Goal: Task Accomplishment & Management: Use online tool/utility

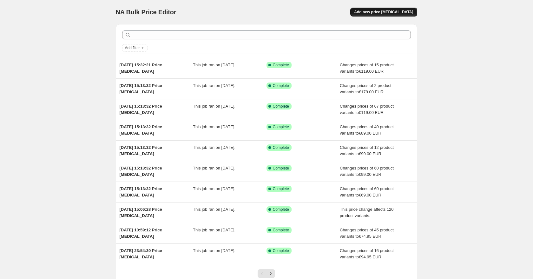
click at [392, 8] on button "Add new price [MEDICAL_DATA]" at bounding box center [384, 12] width 67 height 9
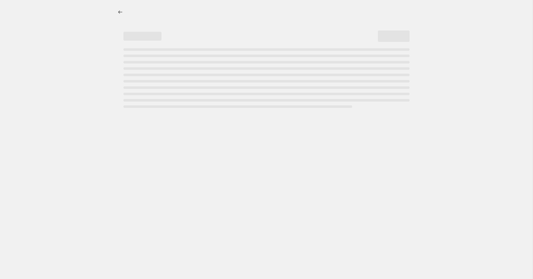
select select "percentage"
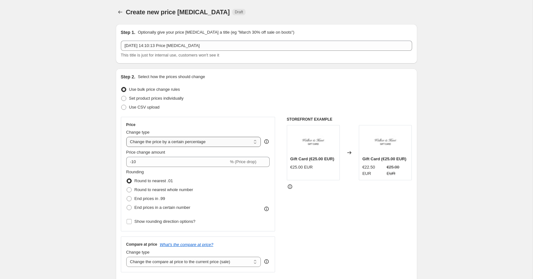
click at [177, 142] on select "Change the price to a certain amount Change the price by a certain amount Chang…" at bounding box center [193, 142] width 135 height 10
click at [122, 99] on span at bounding box center [123, 98] width 5 height 5
click at [122, 96] on input "Set product prices individually" at bounding box center [121, 96] width 0 height 0
radio input "true"
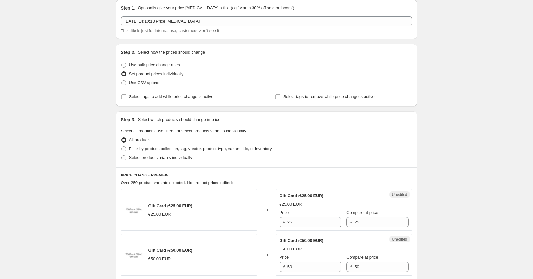
scroll to position [26, 0]
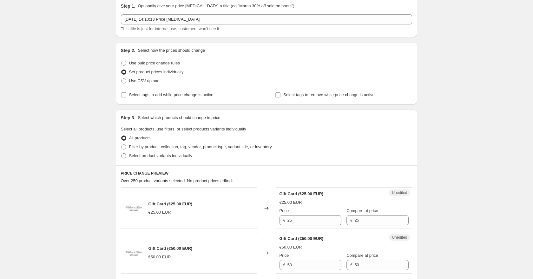
click at [122, 157] on span at bounding box center [123, 155] width 5 height 5
click at [122, 154] on input "Select product variants individually" at bounding box center [121, 153] width 0 height 0
radio input "true"
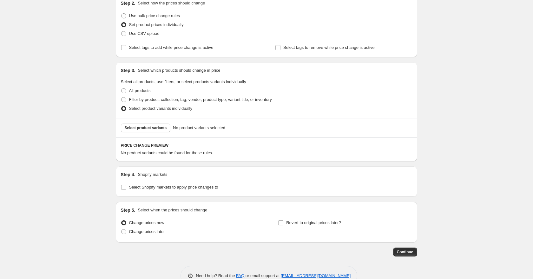
scroll to position [76, 0]
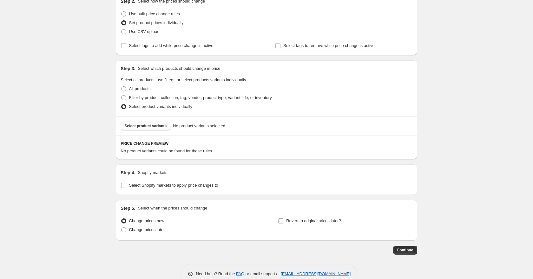
click at [132, 123] on button "Select product variants" at bounding box center [146, 126] width 50 height 9
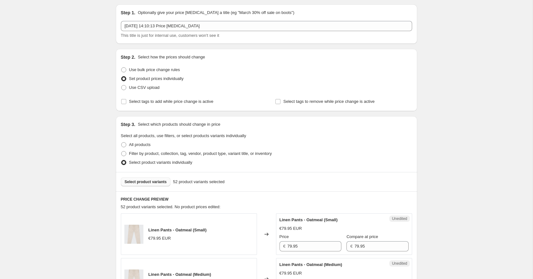
scroll to position [0, 0]
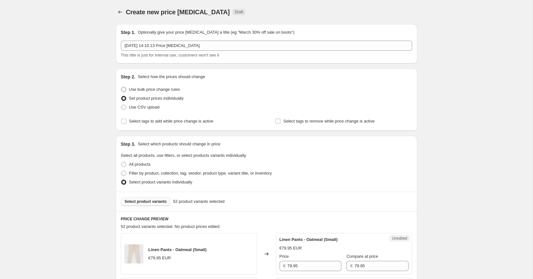
click at [125, 89] on span at bounding box center [123, 89] width 5 height 5
click at [122, 87] on input "Use bulk price change rules" at bounding box center [121, 87] width 0 height 0
radio input "true"
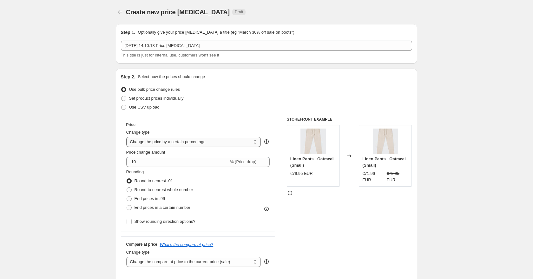
click at [185, 144] on select "Change the price to a certain amount Change the price by a certain amount Chang…" at bounding box center [193, 142] width 135 height 10
select select "pcap"
click at [126, 137] on select "Change the price to a certain amount Change the price by a certain amount Chang…" at bounding box center [193, 142] width 135 height 10
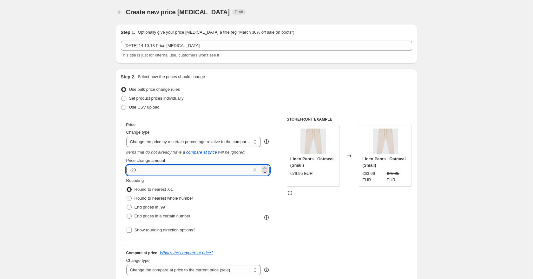
click at [139, 171] on input "-20" at bounding box center [188, 170] width 125 height 10
type input "-2"
type input "-30"
click at [129, 200] on span at bounding box center [129, 198] width 5 height 5
click at [127, 196] on input "Round to nearest whole number" at bounding box center [127, 196] width 0 height 0
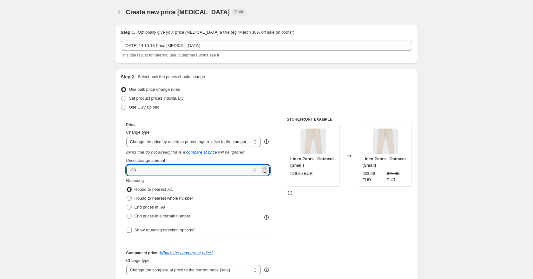
radio input "true"
click at [148, 172] on input "-30" at bounding box center [188, 170] width 125 height 10
type input "-30.4"
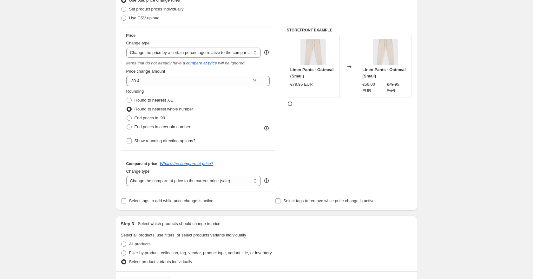
scroll to position [91, 0]
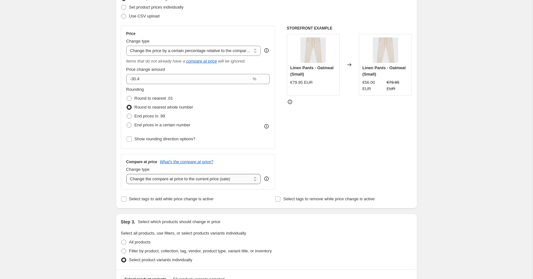
click at [137, 179] on select "Change the compare at price to the current price (sale) Change the compare at p…" at bounding box center [193, 179] width 135 height 10
select select "no_change"
click at [126, 174] on select "Change the compare at price to the current price (sale) Change the compare at p…" at bounding box center [193, 179] width 135 height 10
click at [66, 156] on div "Create new price change job. This page is ready Create new price change job Dra…" at bounding box center [266, 258] width 533 height 698
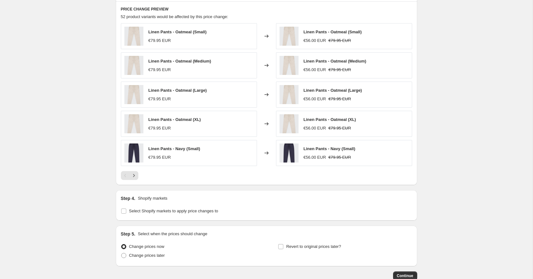
scroll to position [419, 0]
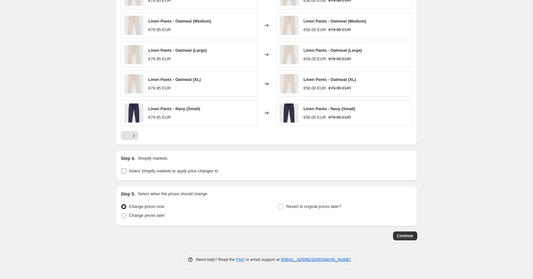
click at [123, 171] on input "Select Shopify markets to apply price changes to" at bounding box center [123, 171] width 5 height 5
checkbox input "true"
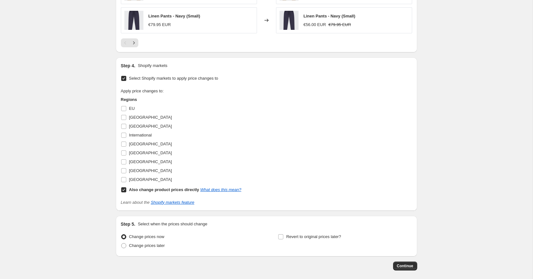
scroll to position [542, 0]
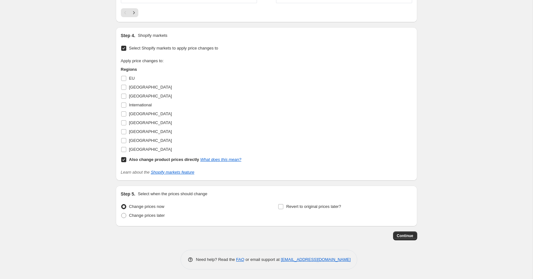
click at [122, 160] on input "Also change product prices directly What does this mean?" at bounding box center [123, 159] width 5 height 5
checkbox input "false"
click at [121, 138] on input "United Kingdom" at bounding box center [123, 140] width 5 height 5
checkbox input "true"
click at [402, 234] on span "Continue" at bounding box center [405, 235] width 17 height 5
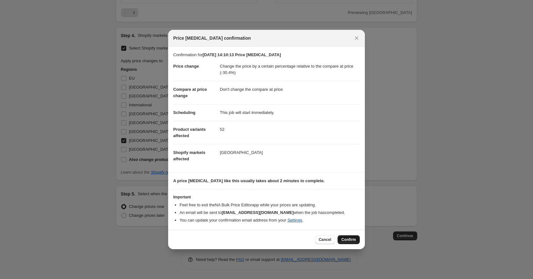
click at [354, 244] on button "Confirm" at bounding box center [349, 239] width 22 height 9
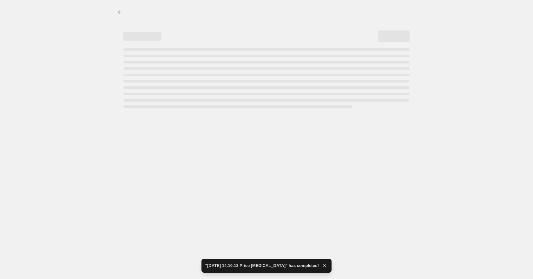
select select "pcap"
select select "no_change"
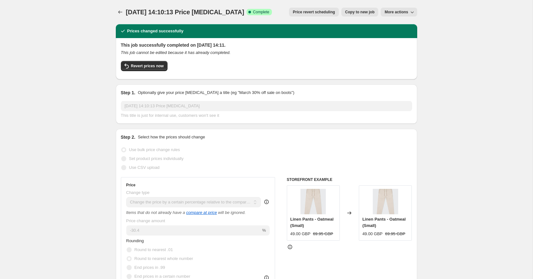
click at [121, 7] on div "27 Aug 2025, 14:10:13 Price change job. This page is ready 27 Aug 2025, 14:10:1…" at bounding box center [267, 12] width 302 height 24
click at [119, 13] on icon "Price change jobs" at bounding box center [120, 11] width 4 height 3
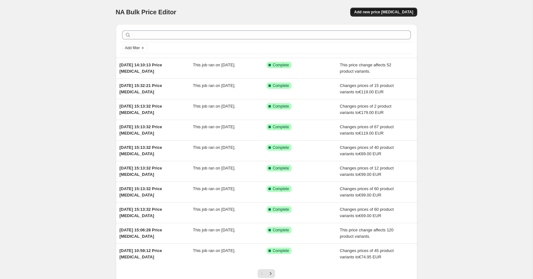
click at [376, 12] on span "Add new price [MEDICAL_DATA]" at bounding box center [383, 12] width 59 height 5
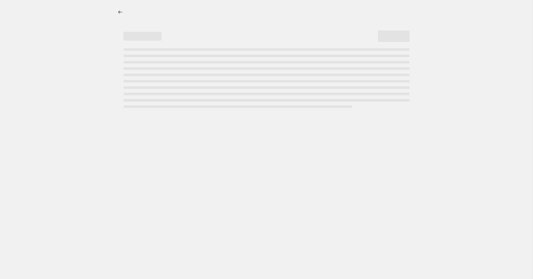
select select "percentage"
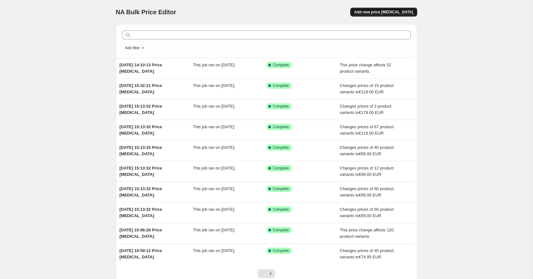
click at [387, 16] on button "Add new price [MEDICAL_DATA]" at bounding box center [384, 12] width 67 height 9
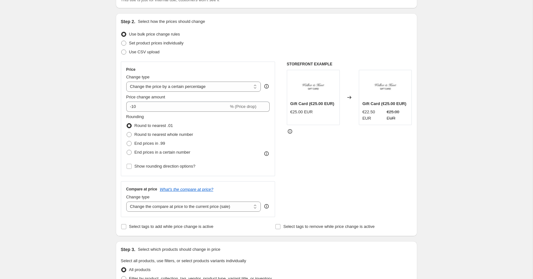
scroll to position [60, 0]
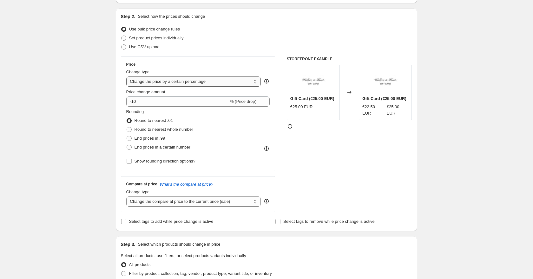
click at [162, 80] on select "Change the price to a certain amount Change the price by a certain amount Chang…" at bounding box center [193, 82] width 135 height 10
select select "pcap"
click at [126, 77] on select "Change the price to a certain amount Change the price by a certain amount Chang…" at bounding box center [193, 82] width 135 height 10
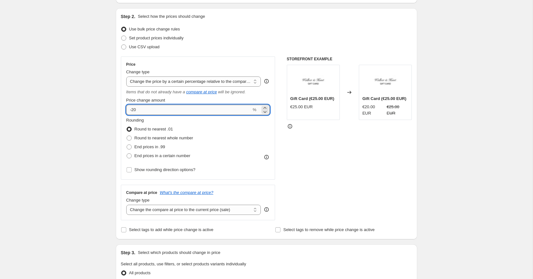
click at [144, 114] on input "-20" at bounding box center [188, 110] width 125 height 10
drag, startPoint x: 142, startPoint y: 113, endPoint x: 133, endPoint y: 111, distance: 8.7
click at [133, 111] on input "-20" at bounding box center [188, 110] width 125 height 10
type input "-30.4"
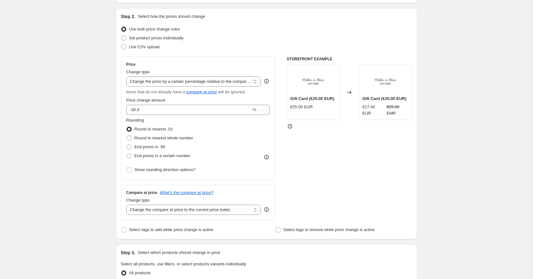
click at [60, 109] on div "Create new price change job. This page is ready Create new price change job Dra…" at bounding box center [266, 279] width 533 height 679
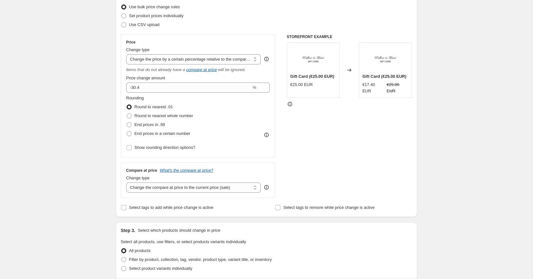
scroll to position [97, 0]
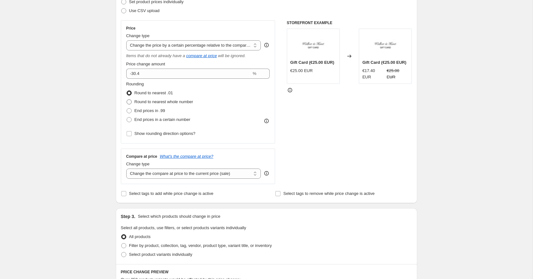
click at [128, 101] on span at bounding box center [129, 101] width 5 height 5
click at [127, 100] on input "Round to nearest whole number" at bounding box center [127, 99] width 0 height 0
radio input "true"
click at [92, 113] on div "Create new price change job. This page is ready Create new price change job Dra…" at bounding box center [266, 242] width 533 height 679
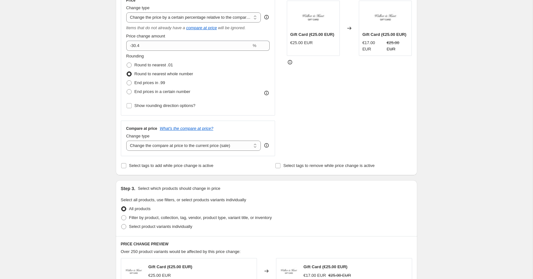
scroll to position [137, 0]
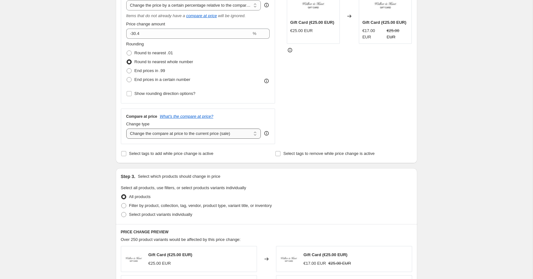
click at [146, 132] on select "Change the compare at price to the current price (sale) Change the compare at p…" at bounding box center [193, 134] width 135 height 10
select select "no_change"
click at [126, 129] on select "Change the compare at price to the current price (sale) Change the compare at p…" at bounding box center [193, 134] width 135 height 10
click at [91, 145] on div "Create new price change job. This page is ready Create new price change job Dra…" at bounding box center [266, 202] width 533 height 679
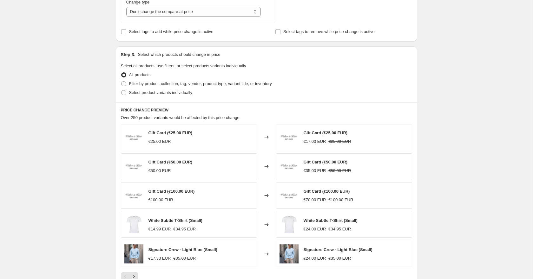
scroll to position [265, 0]
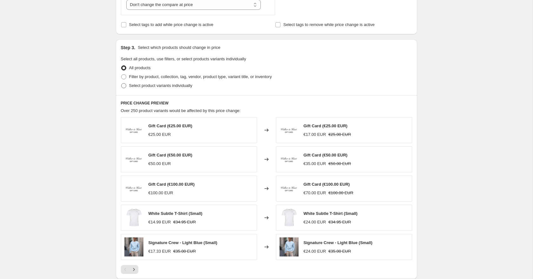
click at [125, 87] on span at bounding box center [123, 85] width 5 height 5
click at [122, 84] on input "Select product variants individually" at bounding box center [121, 83] width 0 height 0
radio input "true"
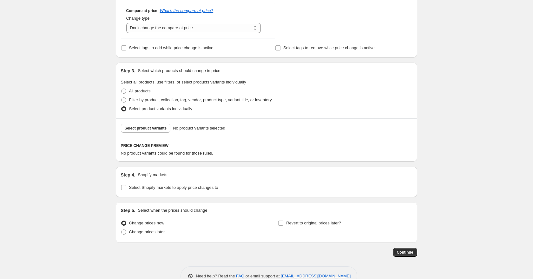
scroll to position [234, 0]
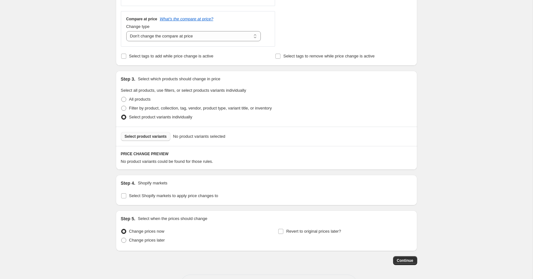
click at [140, 140] on button "Select product variants" at bounding box center [146, 136] width 50 height 9
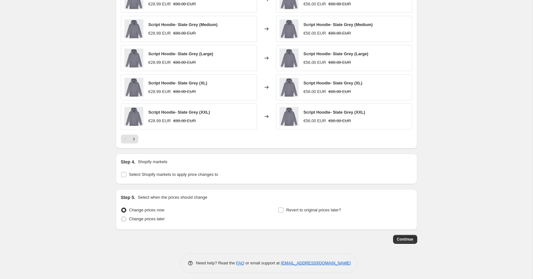
scroll to position [419, 0]
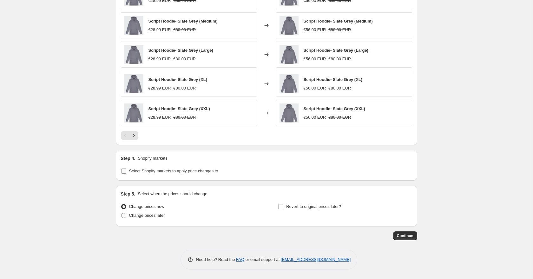
click at [127, 172] on label "Select Shopify markets to apply price changes to" at bounding box center [169, 171] width 97 height 9
click at [126, 172] on input "Select Shopify markets to apply price changes to" at bounding box center [123, 171] width 5 height 5
checkbox input "true"
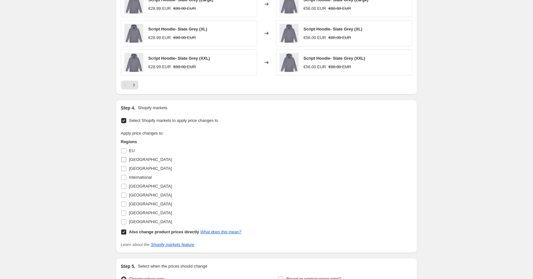
scroll to position [512, 0]
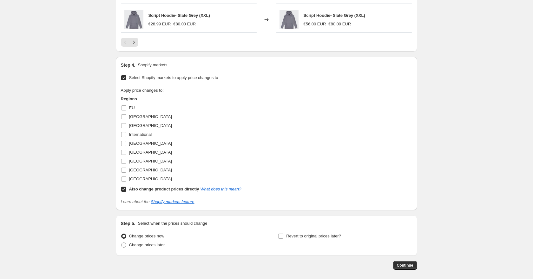
click at [122, 189] on input "Also change product prices directly What does this mean?" at bounding box center [123, 189] width 5 height 5
checkbox input "false"
click at [122, 169] on input "[GEOGRAPHIC_DATA]" at bounding box center [123, 170] width 5 height 5
checkbox input "true"
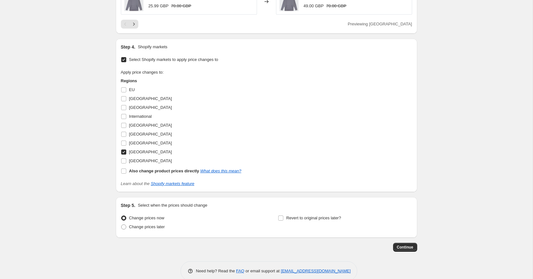
scroll to position [542, 0]
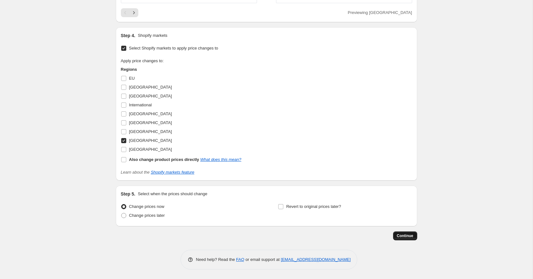
click at [409, 234] on span "Continue" at bounding box center [405, 235] width 17 height 5
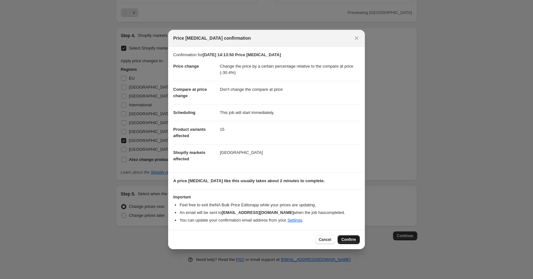
click at [354, 240] on button "Confirm" at bounding box center [349, 239] width 22 height 9
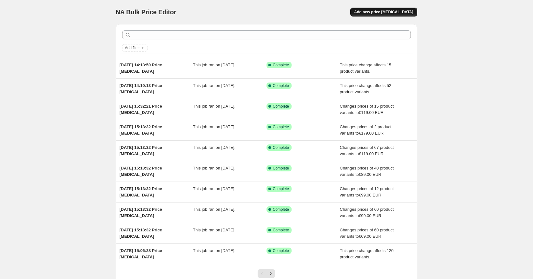
click at [405, 13] on span "Add new price [MEDICAL_DATA]" at bounding box center [383, 12] width 59 height 5
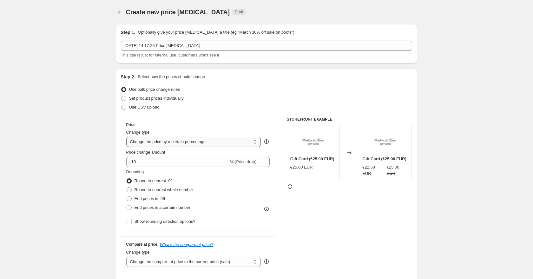
click at [180, 142] on select "Change the price to a certain amount Change the price by a certain amount Chang…" at bounding box center [193, 142] width 135 height 10
select select "pcap"
click at [126, 137] on select "Change the price to a certain amount Change the price by a certain amount Chang…" at bounding box center [193, 142] width 135 height 10
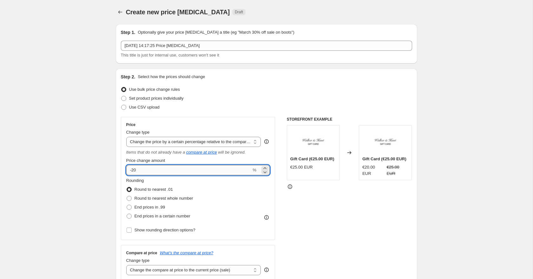
click at [145, 171] on input "-20" at bounding box center [188, 170] width 125 height 10
type input "-2"
type input "-30.5"
click at [131, 199] on span at bounding box center [129, 198] width 5 height 5
click at [127, 196] on input "Round to nearest whole number" at bounding box center [127, 196] width 0 height 0
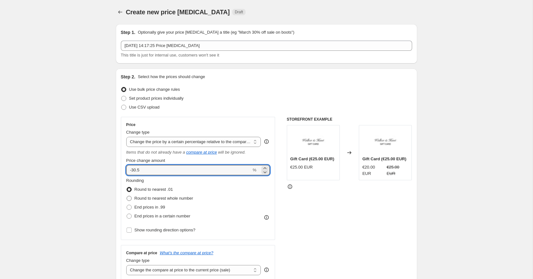
radio input "true"
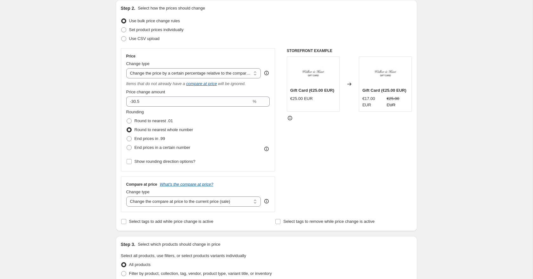
scroll to position [103, 0]
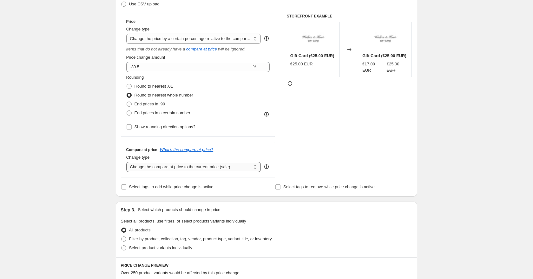
click at [141, 168] on select "Change the compare at price to the current price (sale) Change the compare at p…" at bounding box center [193, 167] width 135 height 10
select select "no_change"
click at [126, 162] on select "Change the compare at price to the current price (sale) Change the compare at p…" at bounding box center [193, 167] width 135 height 10
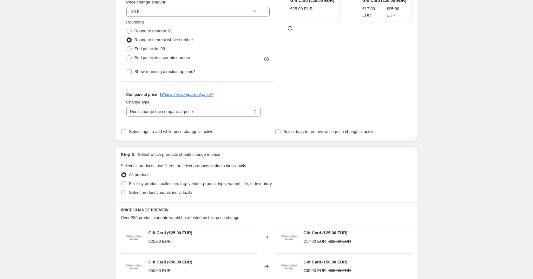
scroll to position [182, 0]
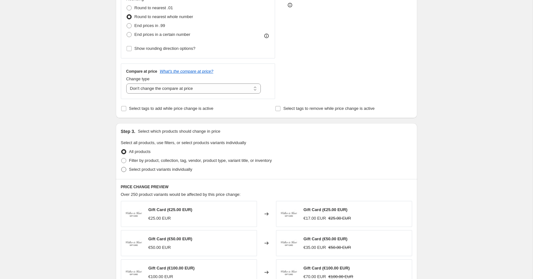
click at [124, 170] on span at bounding box center [123, 169] width 5 height 5
click at [122, 167] on input "Select product variants individually" at bounding box center [121, 167] width 0 height 0
radio input "true"
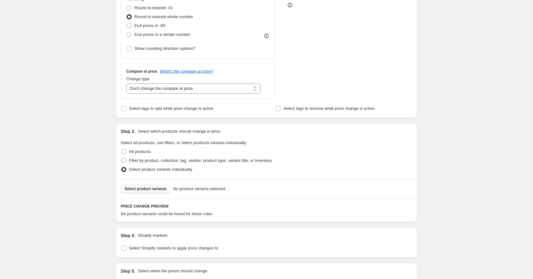
click at [142, 190] on span "Select product variants" at bounding box center [146, 188] width 42 height 5
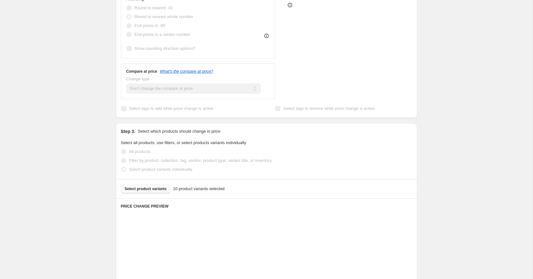
scroll to position [419, 0]
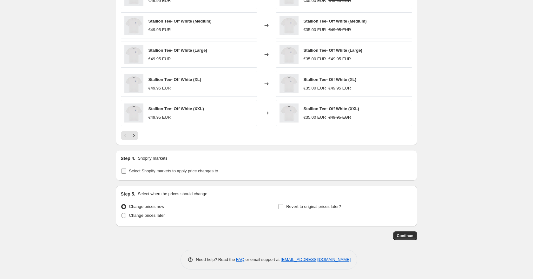
click at [126, 173] on input "Select Shopify markets to apply price changes to" at bounding box center [123, 171] width 5 height 5
checkbox input "true"
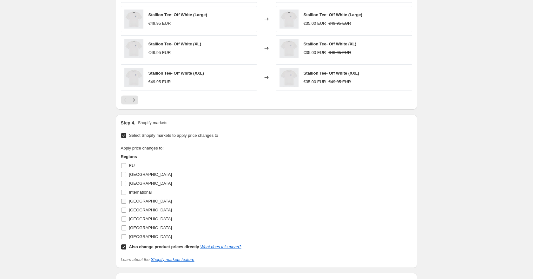
scroll to position [460, 0]
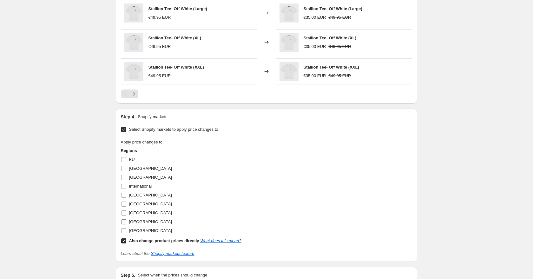
click at [125, 223] on input "[GEOGRAPHIC_DATA]" at bounding box center [123, 221] width 5 height 5
checkbox input "true"
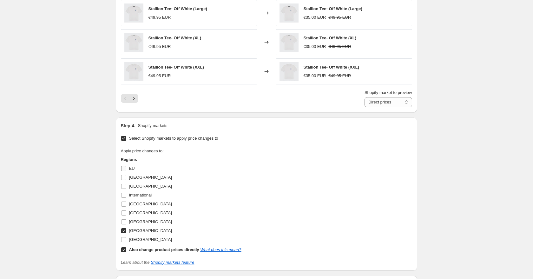
click at [124, 169] on input "EU" at bounding box center [123, 168] width 5 height 5
checkbox input "true"
click at [123, 205] on input "[GEOGRAPHIC_DATA]" at bounding box center [123, 204] width 5 height 5
checkbox input "true"
click at [124, 214] on input "[GEOGRAPHIC_DATA]" at bounding box center [123, 213] width 5 height 5
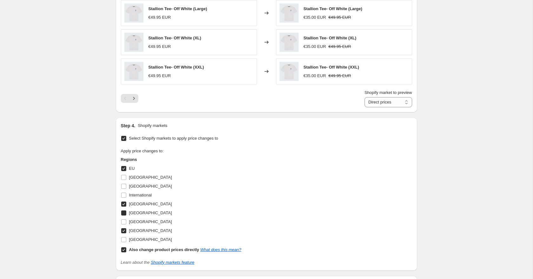
checkbox input "true"
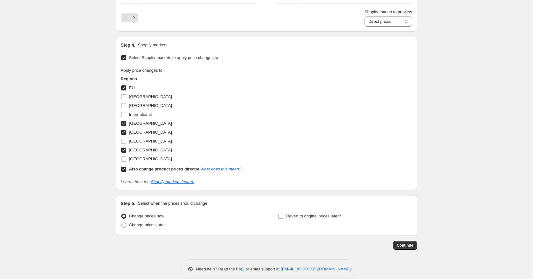
scroll to position [551, 0]
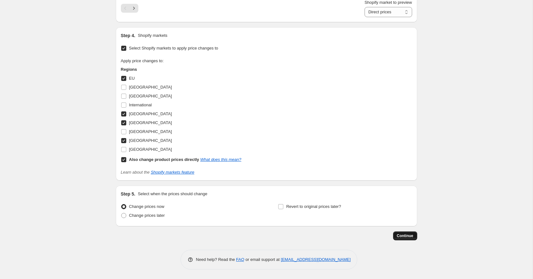
click at [412, 238] on span "Continue" at bounding box center [405, 235] width 17 height 5
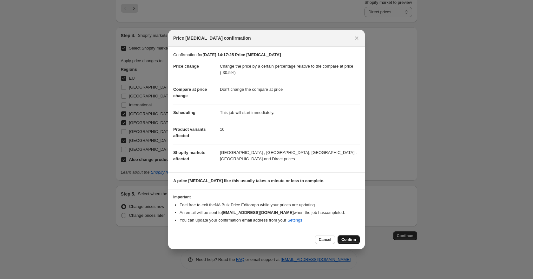
click at [349, 241] on span "Confirm" at bounding box center [349, 239] width 15 height 5
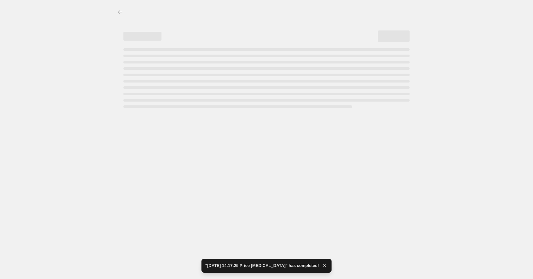
select select "pcap"
select select "no_change"
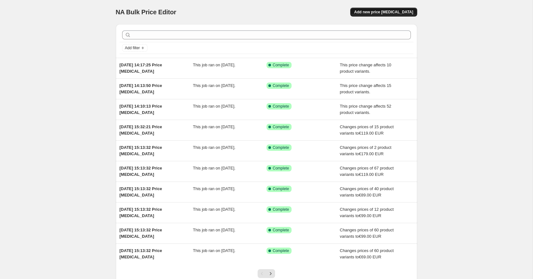
click at [392, 13] on span "Add new price [MEDICAL_DATA]" at bounding box center [383, 12] width 59 height 5
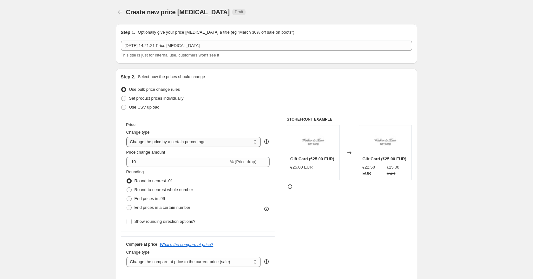
click at [188, 145] on select "Change the price to a certain amount Change the price by a certain amount Chang…" at bounding box center [193, 142] width 135 height 10
select select "to"
click at [126, 137] on select "Change the price to a certain amount Change the price by a certain amount Chang…" at bounding box center [193, 142] width 135 height 10
type input "80.00"
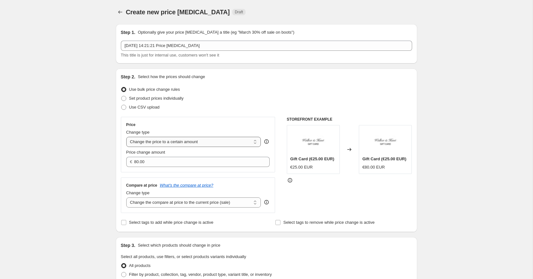
click at [154, 143] on select "Change the price to a certain amount Change the price by a certain amount Chang…" at bounding box center [193, 142] width 135 height 10
select select "percentage"
click at [126, 137] on select "Change the price to a certain amount Change the price by a certain amount Chang…" at bounding box center [193, 142] width 135 height 10
type input "-15"
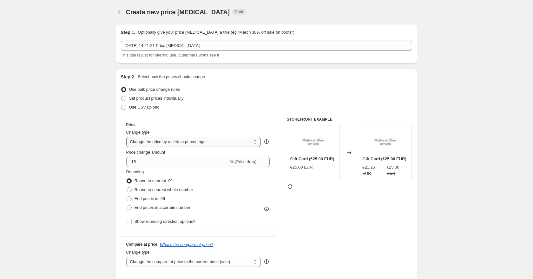
click at [175, 143] on select "Change the price to a certain amount Change the price by a certain amount Chang…" at bounding box center [193, 142] width 135 height 10
click at [153, 138] on select "Change the price to a certain amount Change the price by a certain amount Chang…" at bounding box center [193, 142] width 135 height 10
select select "to"
click at [126, 137] on select "Change the price to a certain amount Change the price by a certain amount Chang…" at bounding box center [193, 142] width 135 height 10
type input "80.00"
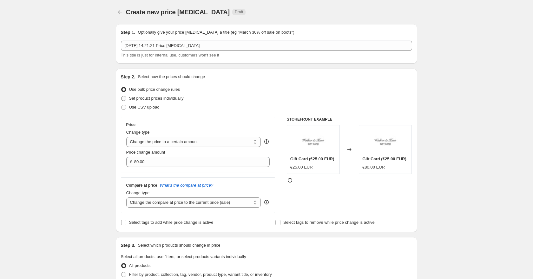
click at [124, 97] on span at bounding box center [123, 98] width 5 height 5
click at [122, 96] on input "Set product prices individually" at bounding box center [121, 96] width 0 height 0
radio input "true"
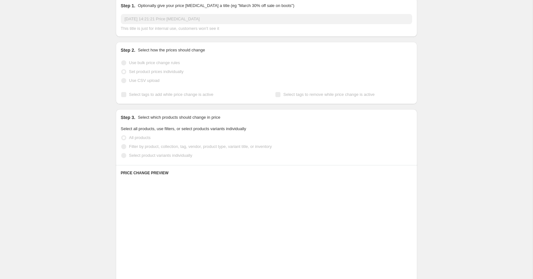
scroll to position [37, 0]
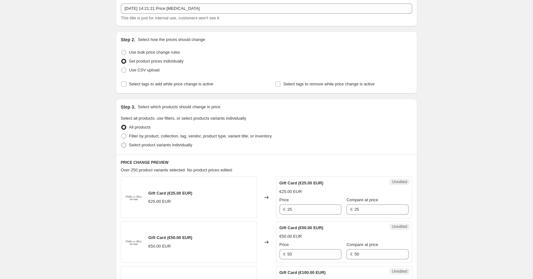
click at [124, 146] on span at bounding box center [123, 145] width 5 height 5
click at [122, 143] on input "Select product variants individually" at bounding box center [121, 143] width 0 height 0
radio input "true"
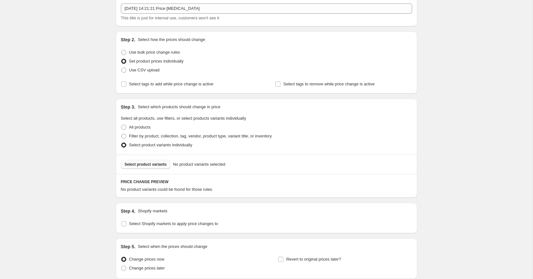
click at [137, 167] on button "Select product variants" at bounding box center [146, 164] width 50 height 9
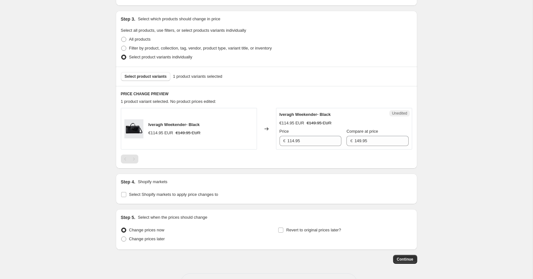
scroll to position [127, 0]
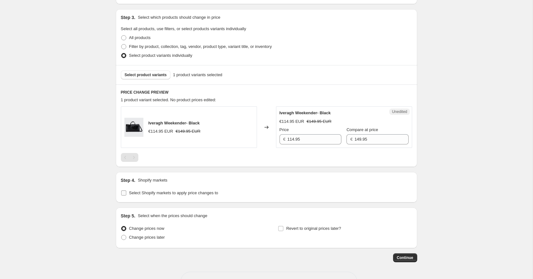
click at [124, 193] on input "Select Shopify markets to apply price changes to" at bounding box center [123, 193] width 5 height 5
checkbox input "true"
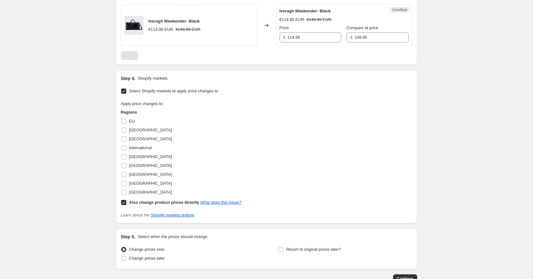
scroll to position [236, 0]
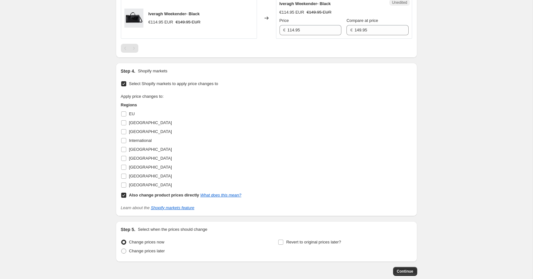
click at [124, 195] on input "Also change product prices directly What does this mean?" at bounding box center [123, 195] width 5 height 5
checkbox input "false"
click at [124, 178] on input "[GEOGRAPHIC_DATA]" at bounding box center [123, 176] width 5 height 5
checkbox input "true"
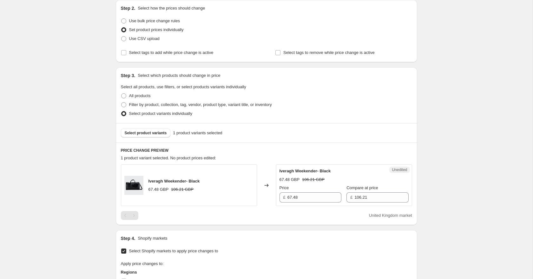
scroll to position [63, 0]
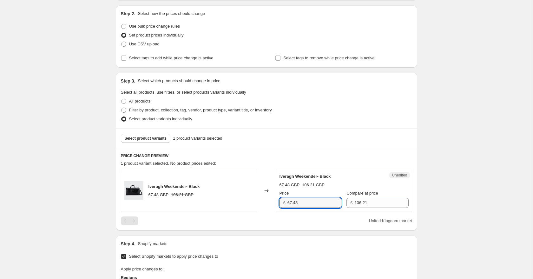
drag, startPoint x: 299, startPoint y: 204, endPoint x: 278, endPoint y: 203, distance: 21.4
click at [278, 203] on div "Unedited Iveragh Weekender- Black 67.48 GBP 106.21 GBP Price £ 67.48 Compare at…" at bounding box center [344, 191] width 136 height 42
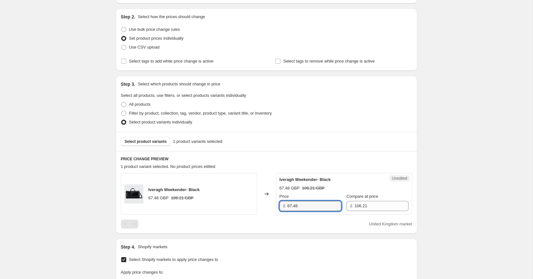
scroll to position [68, 0]
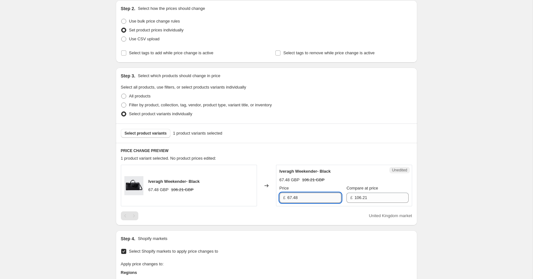
click at [303, 199] on input "67.48" at bounding box center [315, 198] width 54 height 10
drag, startPoint x: 303, startPoint y: 199, endPoint x: 281, endPoint y: 197, distance: 22.3
click at [282, 197] on div "£ 67.48" at bounding box center [311, 198] width 62 height 10
type input "109"
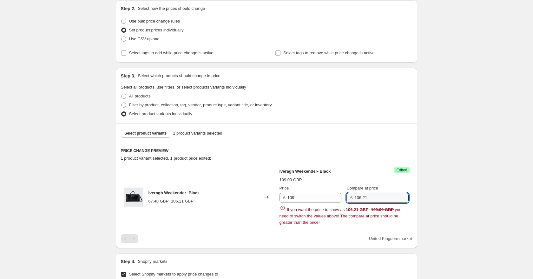
drag, startPoint x: 374, startPoint y: 199, endPoint x: 344, endPoint y: 198, distance: 30.5
click at [344, 198] on div "Price £ 109 Compare at price £ 106.21" at bounding box center [344, 194] width 129 height 18
type input "65"
click at [472, 166] on div "Create new price change job. This page is ready Create new price change job Dra…" at bounding box center [266, 218] width 533 height 573
drag, startPoint x: 307, startPoint y: 202, endPoint x: 265, endPoint y: 196, distance: 42.4
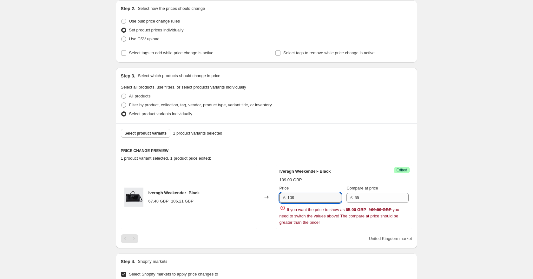
click at [267, 196] on div "Iveragh Weekender- Black 67.48 GBP 106.21 GBP Changed to Success Edited Iveragh…" at bounding box center [266, 197] width 291 height 64
type input "65"
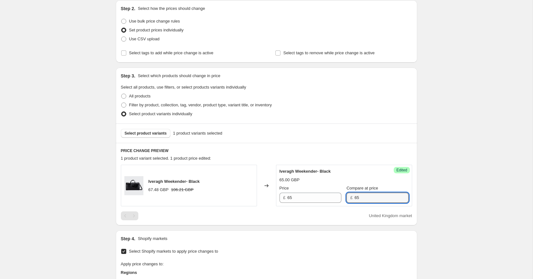
drag, startPoint x: 370, startPoint y: 198, endPoint x: 336, endPoint y: 196, distance: 34.0
click at [340, 196] on div "Price £ 65 Compare at price £ 65" at bounding box center [344, 194] width 129 height 18
type input "109"
click at [428, 180] on div "Create new price change job. This page is ready Create new price change job Dra…" at bounding box center [266, 207] width 533 height 551
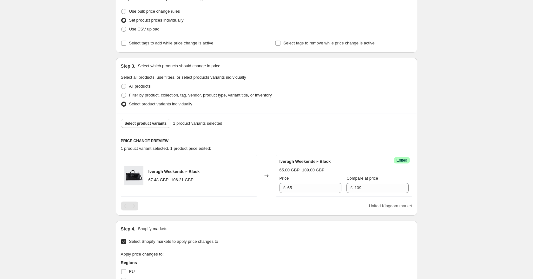
scroll to position [22, 0]
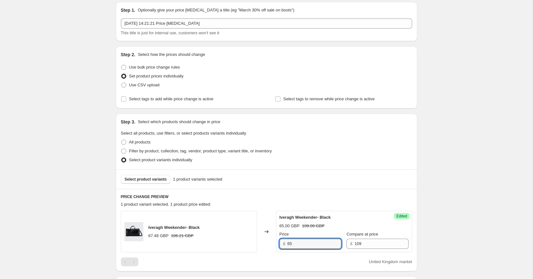
drag, startPoint x: 296, startPoint y: 245, endPoint x: 277, endPoint y: 245, distance: 19.7
click at [277, 245] on div "Success Edited Iveragh Weekender- Black 65.00 GBP 109.00 GBP Price £ 65 Compare…" at bounding box center [344, 232] width 136 height 42
type input "50"
click at [475, 208] on div "Create new price change job. This page is ready Create new price change job Dra…" at bounding box center [266, 253] width 533 height 551
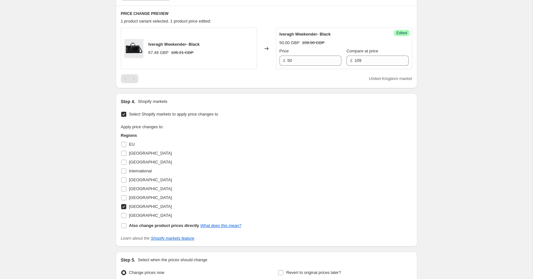
scroll to position [271, 0]
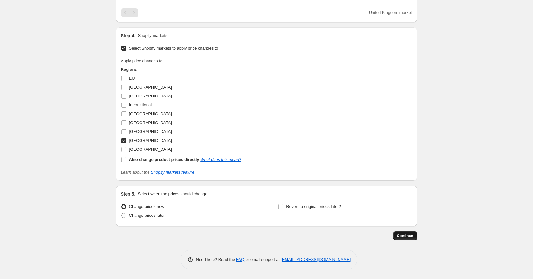
click at [400, 238] on button "Continue" at bounding box center [405, 235] width 24 height 9
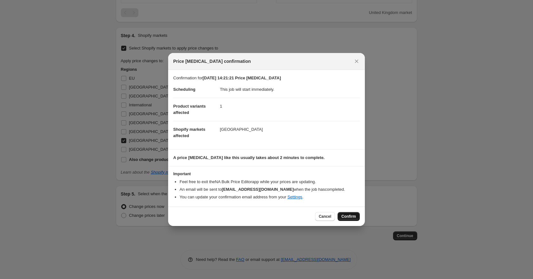
click at [349, 219] on span "Confirm" at bounding box center [349, 216] width 15 height 5
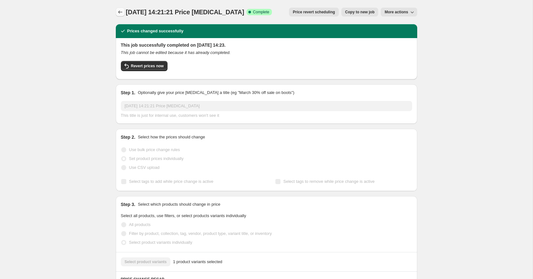
click at [121, 13] on icon "Price change jobs" at bounding box center [120, 12] width 6 height 6
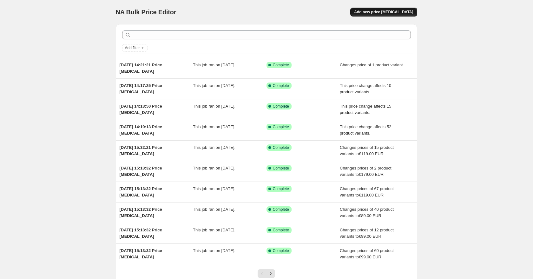
click at [374, 11] on span "Add new price [MEDICAL_DATA]" at bounding box center [383, 12] width 59 height 5
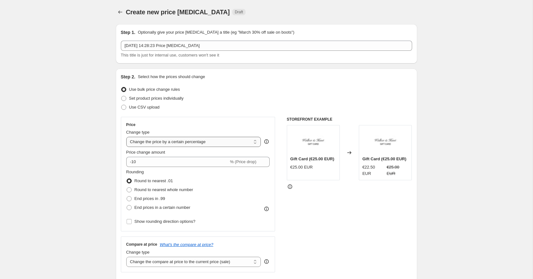
click at [168, 142] on select "Change the price to a certain amount Change the price by a certain amount Chang…" at bounding box center [193, 142] width 135 height 10
select select "pcap"
click at [126, 137] on select "Change the price to a certain amount Change the price by a certain amount Chang…" at bounding box center [193, 142] width 135 height 10
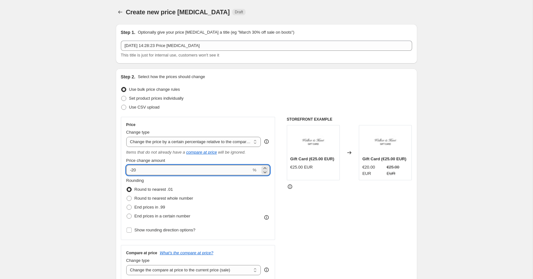
drag, startPoint x: 142, startPoint y: 171, endPoint x: 131, endPoint y: 170, distance: 10.5
click at [131, 170] on input "-20" at bounding box center [188, 170] width 125 height 10
type input "-70.5"
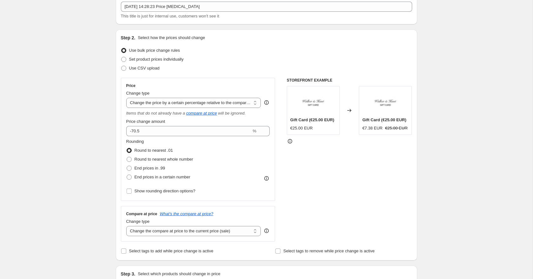
scroll to position [45, 0]
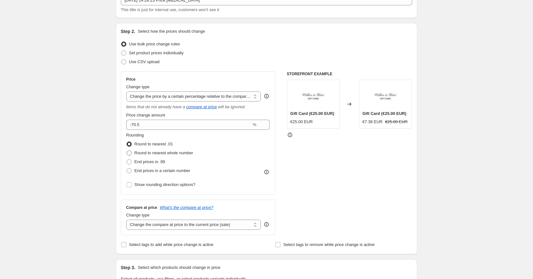
click at [128, 152] on span at bounding box center [129, 153] width 5 height 5
click at [127, 151] on input "Round to nearest whole number" at bounding box center [127, 151] width 0 height 0
radio input "true"
click at [148, 226] on select "Change the compare at price to the current price (sale) Change the compare at p…" at bounding box center [193, 225] width 135 height 10
select select "no_change"
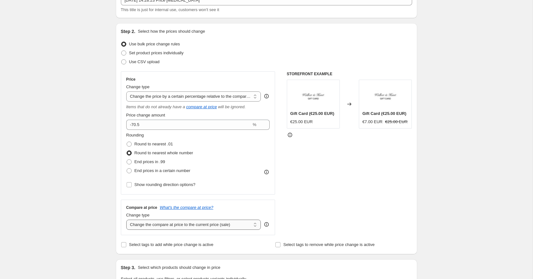
click at [126, 220] on select "Change the compare at price to the current price (sale) Change the compare at p…" at bounding box center [193, 225] width 135 height 10
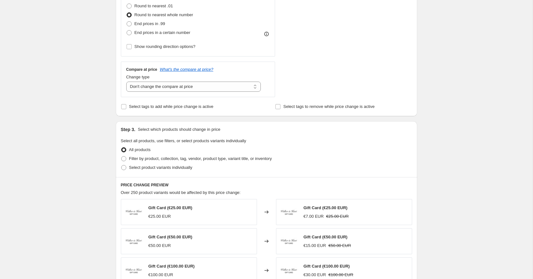
scroll to position [218, 0]
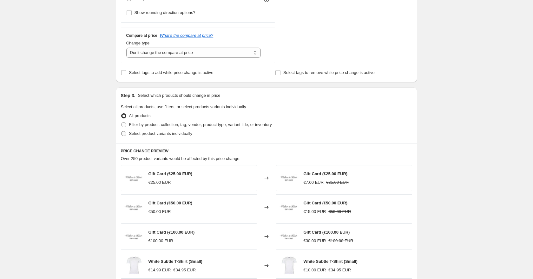
click at [125, 133] on span at bounding box center [123, 133] width 5 height 5
click at [122, 131] on input "Select product variants individually" at bounding box center [121, 131] width 0 height 0
radio input "true"
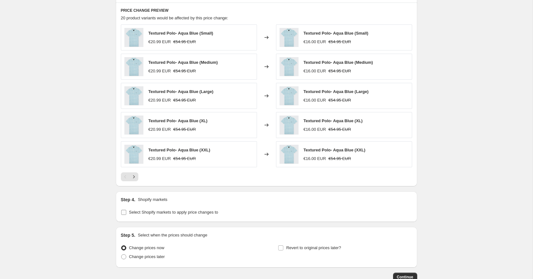
click at [128, 211] on label "Select Shopify markets to apply price changes to" at bounding box center [169, 212] width 97 height 9
click at [126, 211] on input "Select Shopify markets to apply price changes to" at bounding box center [123, 212] width 5 height 5
checkbox input "true"
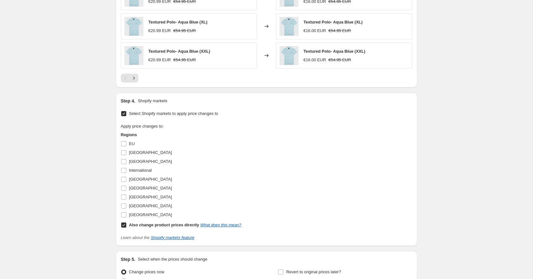
scroll to position [500, 0]
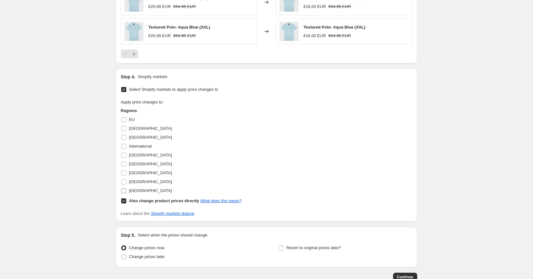
click at [125, 191] on input "[GEOGRAPHIC_DATA]" at bounding box center [123, 190] width 5 height 5
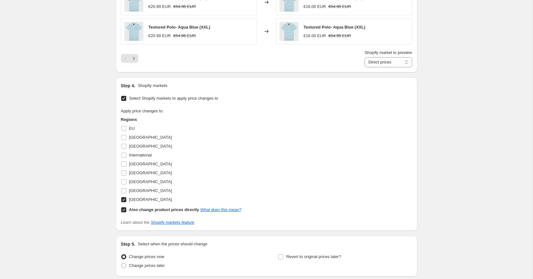
click at [124, 201] on input "[GEOGRAPHIC_DATA]" at bounding box center [123, 199] width 5 height 5
checkbox input "false"
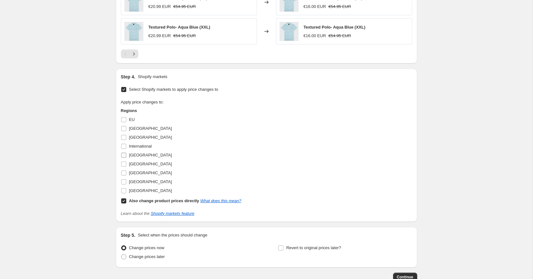
click at [122, 155] on input "[GEOGRAPHIC_DATA]" at bounding box center [123, 155] width 5 height 5
checkbox input "true"
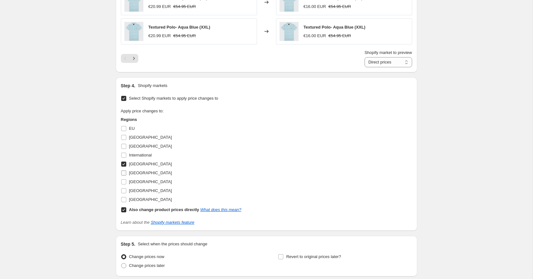
click at [124, 174] on input "[GEOGRAPHIC_DATA]" at bounding box center [123, 173] width 5 height 5
checkbox input "true"
click at [124, 191] on input "[GEOGRAPHIC_DATA]" at bounding box center [123, 190] width 5 height 5
checkbox input "true"
click at [124, 183] on input "[GEOGRAPHIC_DATA]" at bounding box center [123, 181] width 5 height 5
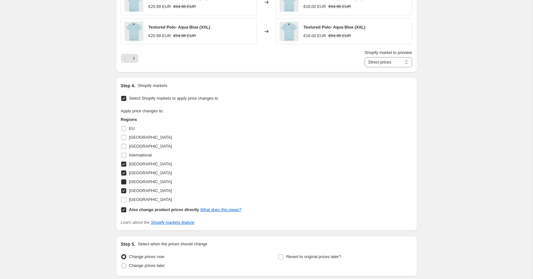
checkbox input "true"
click at [123, 126] on input "EU" at bounding box center [123, 128] width 5 height 5
checkbox input "true"
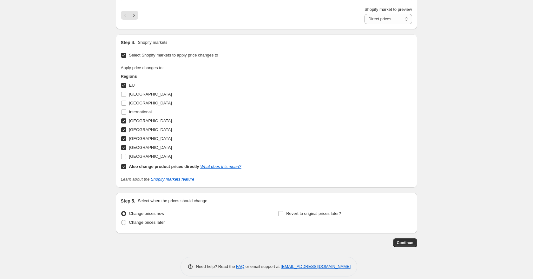
scroll to position [551, 0]
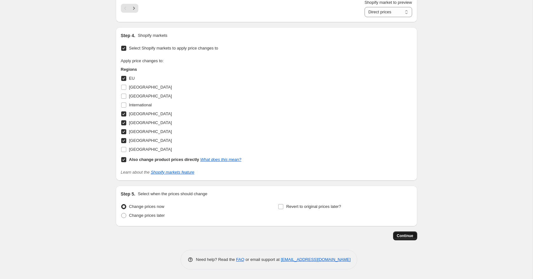
click at [415, 237] on button "Continue" at bounding box center [405, 235] width 24 height 9
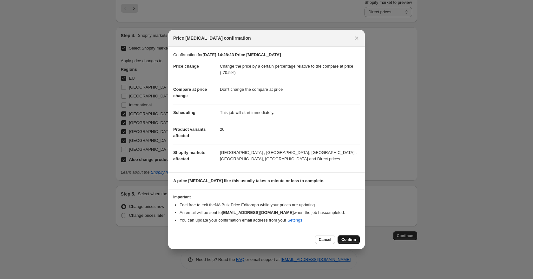
click at [350, 244] on button "Confirm" at bounding box center [349, 239] width 22 height 9
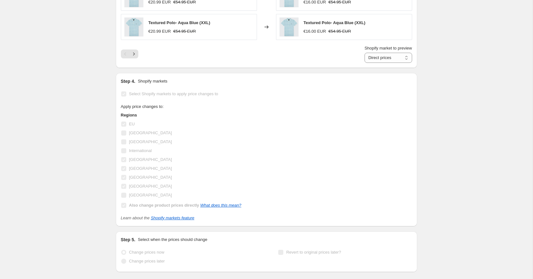
scroll to position [567, 0]
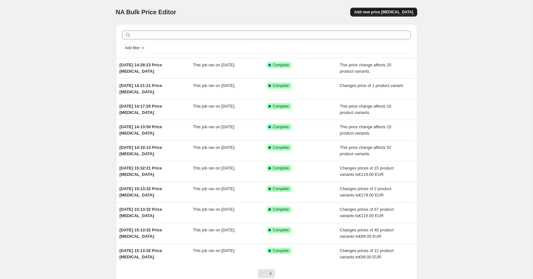
click at [394, 12] on span "Add new price [MEDICAL_DATA]" at bounding box center [383, 12] width 59 height 5
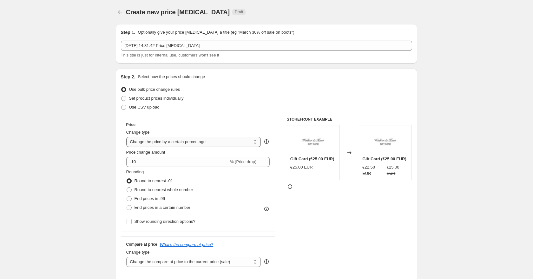
click at [184, 142] on select "Change the price to a certain amount Change the price by a certain amount Chang…" at bounding box center [193, 142] width 135 height 10
select select "pcap"
click at [126, 137] on select "Change the price to a certain amount Change the price by a certain amount Chang…" at bounding box center [193, 142] width 135 height 10
type input "-20"
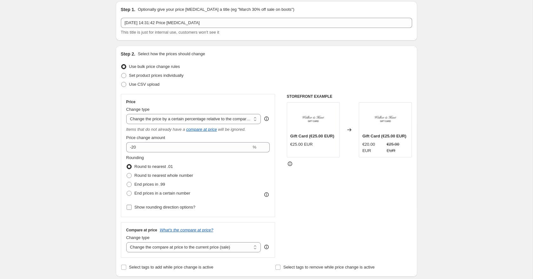
scroll to position [33, 0]
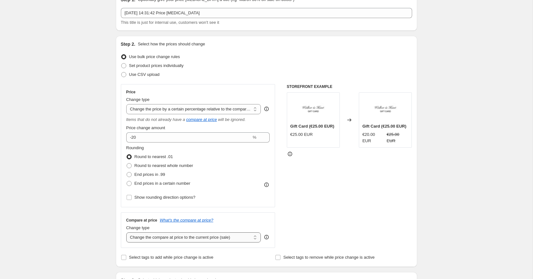
click at [155, 239] on select "Change the compare at price to the current price (sale) Change the compare at p…" at bounding box center [193, 237] width 135 height 10
select select "no_change"
click at [126, 232] on select "Change the compare at price to the current price (sale) Change the compare at p…" at bounding box center [193, 237] width 135 height 10
drag, startPoint x: 142, startPoint y: 136, endPoint x: 131, endPoint y: 136, distance: 10.8
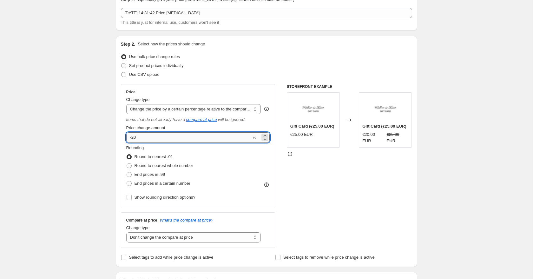
click at [131, 136] on input "-20" at bounding box center [188, 137] width 125 height 10
type input "-70.5"
click at [131, 164] on span at bounding box center [129, 165] width 5 height 5
click at [127, 164] on input "Round to nearest whole number" at bounding box center [127, 163] width 0 height 0
radio input "true"
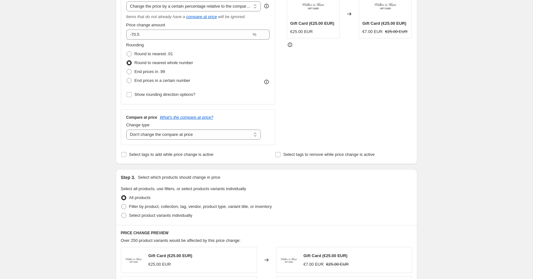
scroll to position [160, 0]
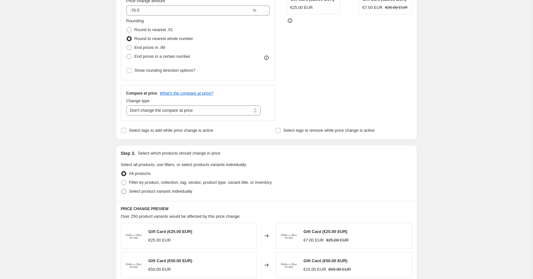
click at [125, 194] on span at bounding box center [124, 192] width 6 height 6
click at [122, 189] on input "Select product variants individually" at bounding box center [121, 189] width 0 height 0
radio input "true"
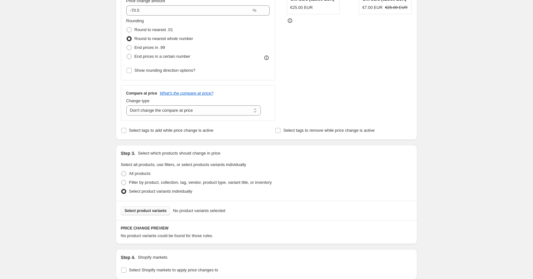
click at [137, 210] on span "Select product variants" at bounding box center [146, 210] width 42 height 5
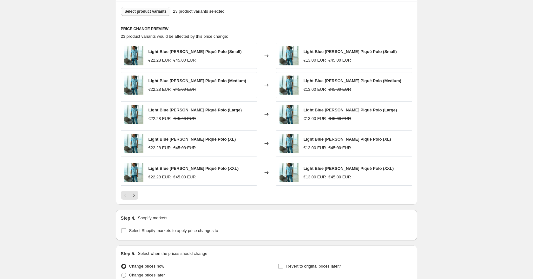
scroll to position [419, 0]
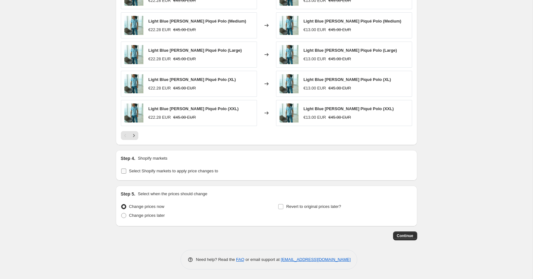
click at [121, 169] on input "Select Shopify markets to apply price changes to" at bounding box center [123, 171] width 5 height 5
checkbox input "true"
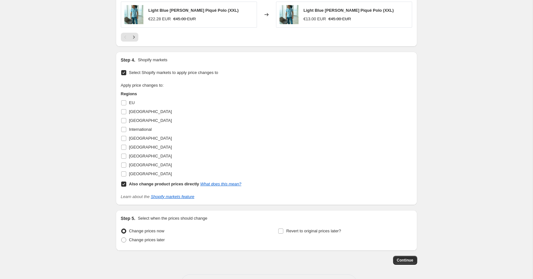
scroll to position [533, 0]
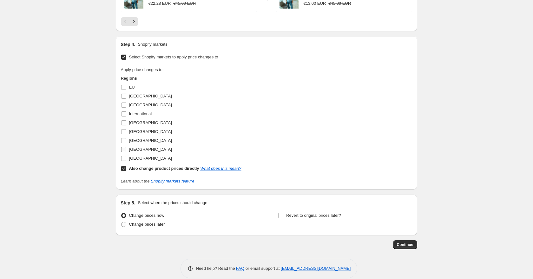
click at [126, 150] on input "United Kingdom" at bounding box center [123, 149] width 5 height 5
checkbox input "true"
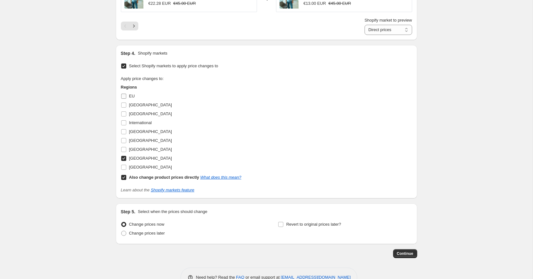
click at [125, 95] on input "EU" at bounding box center [123, 96] width 5 height 5
checkbox input "true"
click at [124, 132] on input "Ireland" at bounding box center [123, 131] width 5 height 5
checkbox input "true"
click at [123, 149] on input "UAE" at bounding box center [123, 149] width 5 height 5
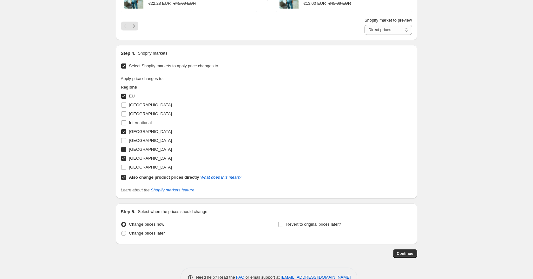
checkbox input "true"
click at [408, 257] on button "Continue" at bounding box center [405, 253] width 24 height 9
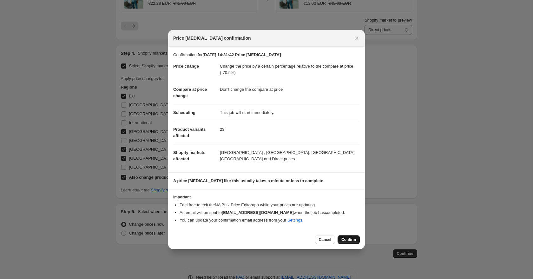
click at [353, 240] on span "Confirm" at bounding box center [349, 239] width 15 height 5
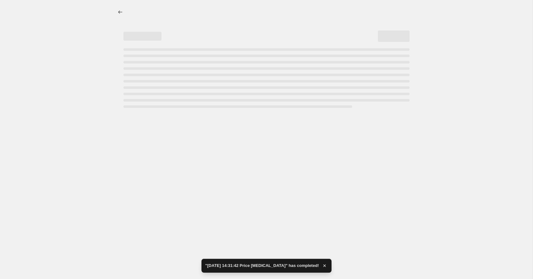
select select "pcap"
select select "no_change"
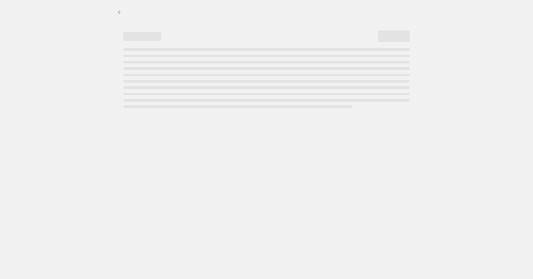
select select "pcap"
select select "no_change"
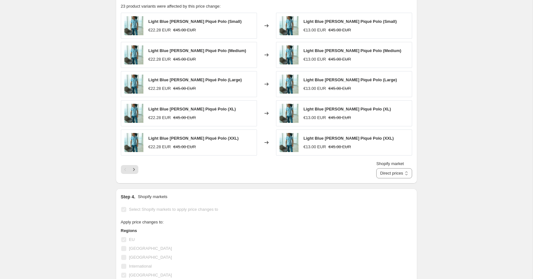
scroll to position [462, 0]
